Goal: Task Accomplishment & Management: Use online tool/utility

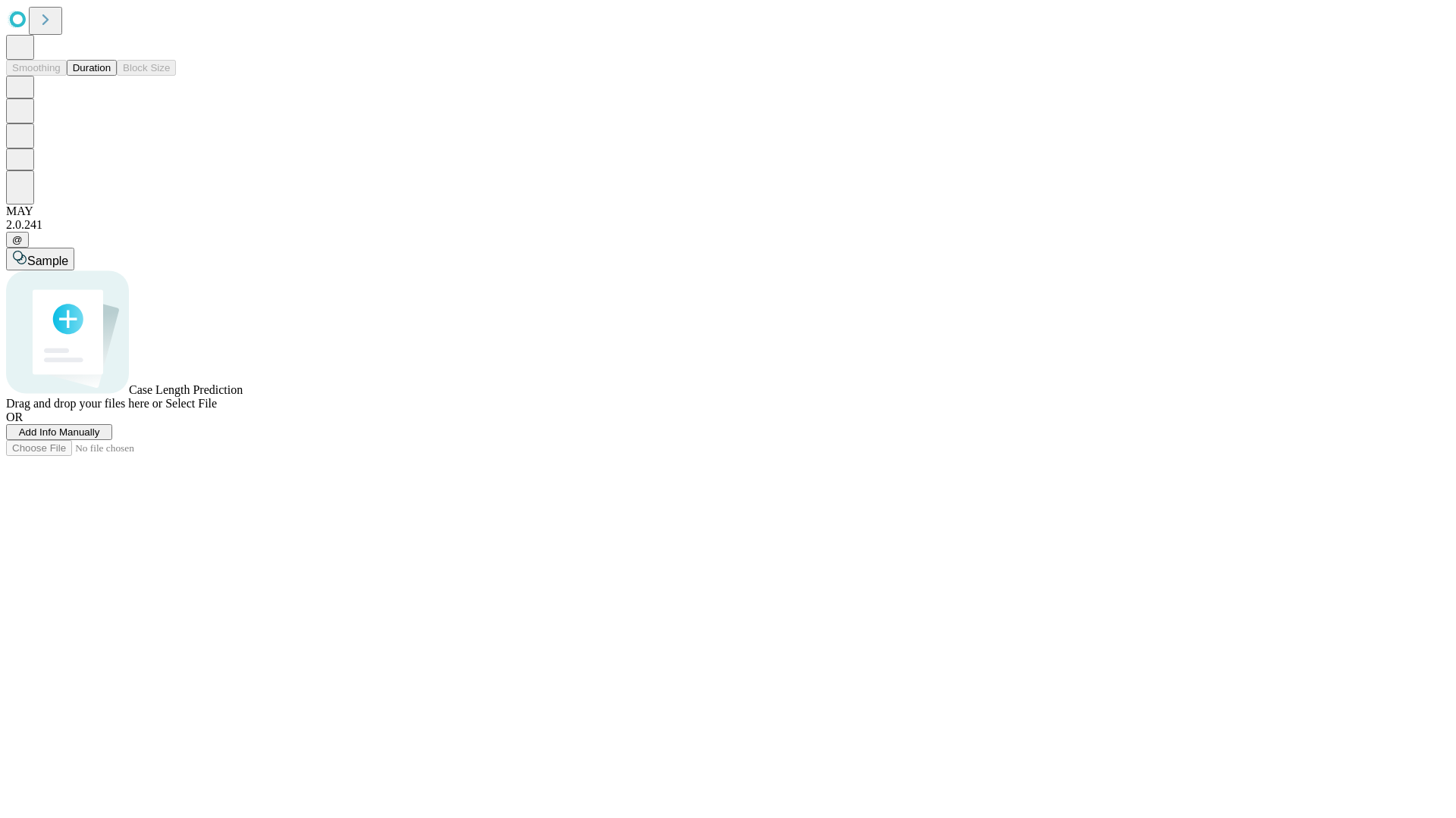
click at [111, 76] on button "Duration" at bounding box center [92, 68] width 50 height 16
click at [100, 438] on span "Add Info Manually" at bounding box center [59, 432] width 81 height 12
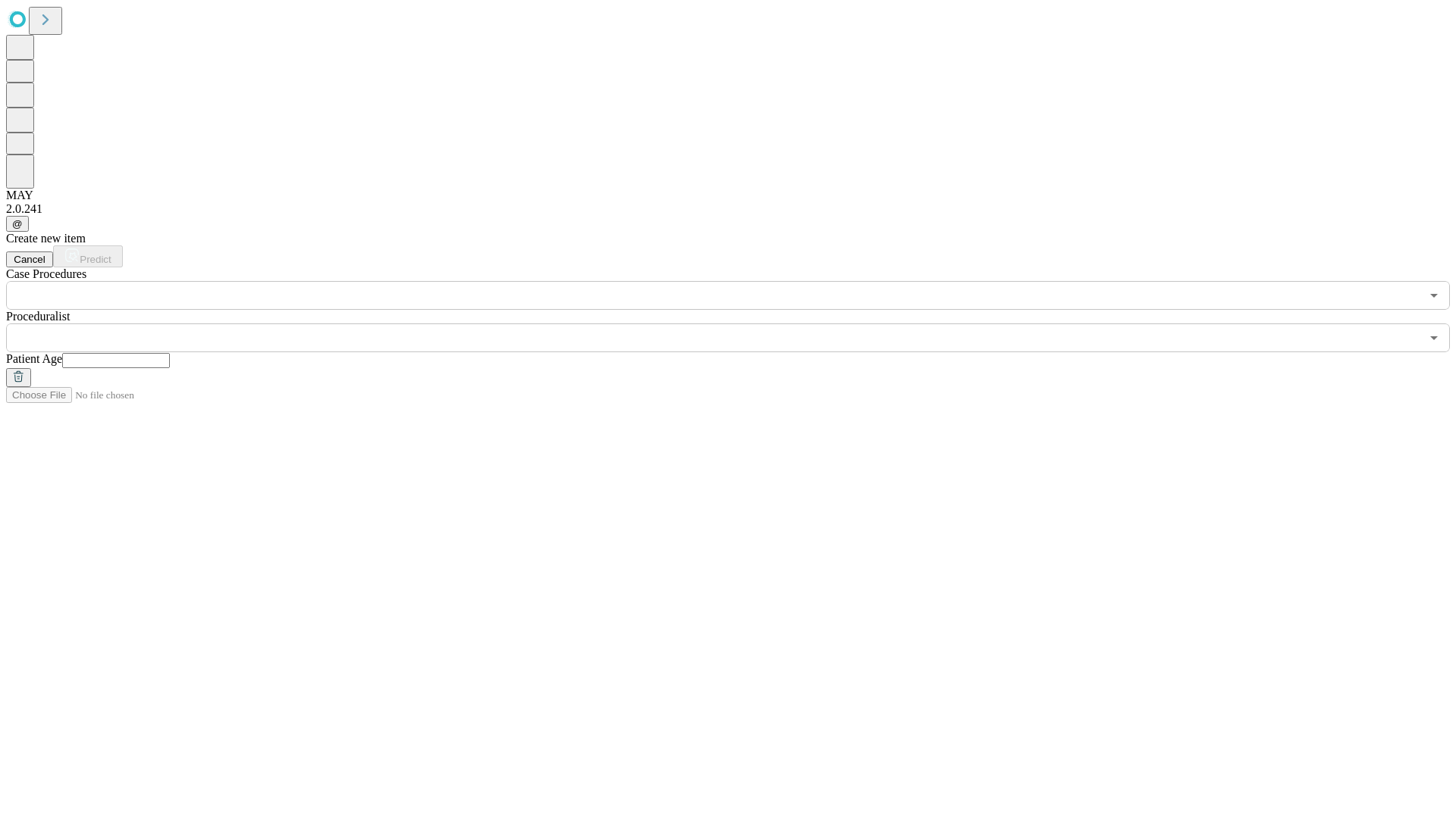
click at [170, 353] on input "text" at bounding box center [115, 360] width 108 height 15
type input "**"
click at [738, 324] on input "text" at bounding box center [713, 337] width 1414 height 29
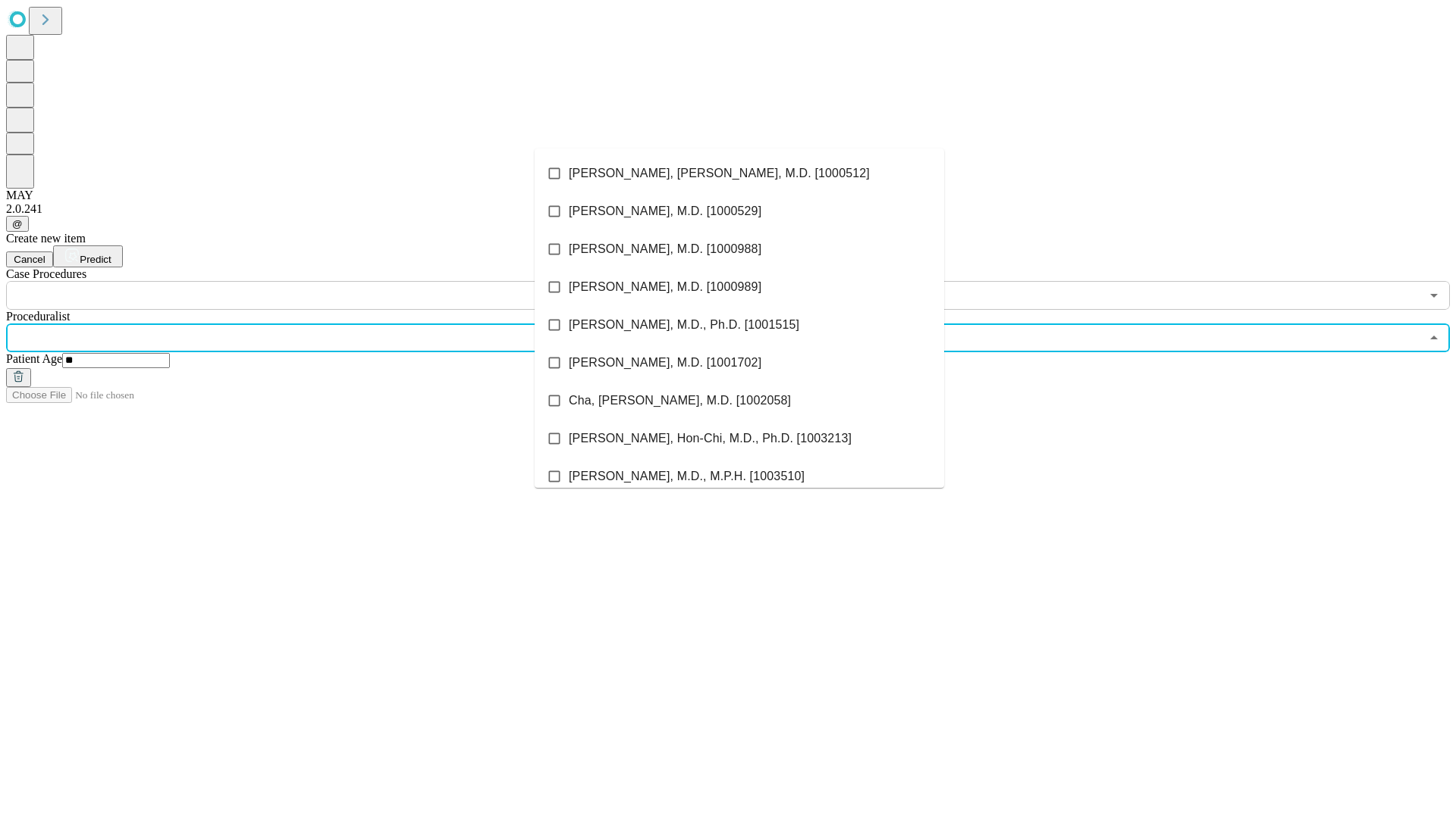
click at [739, 174] on li "[PERSON_NAME], [PERSON_NAME], M.D. [1000512]" at bounding box center [738, 174] width 410 height 37
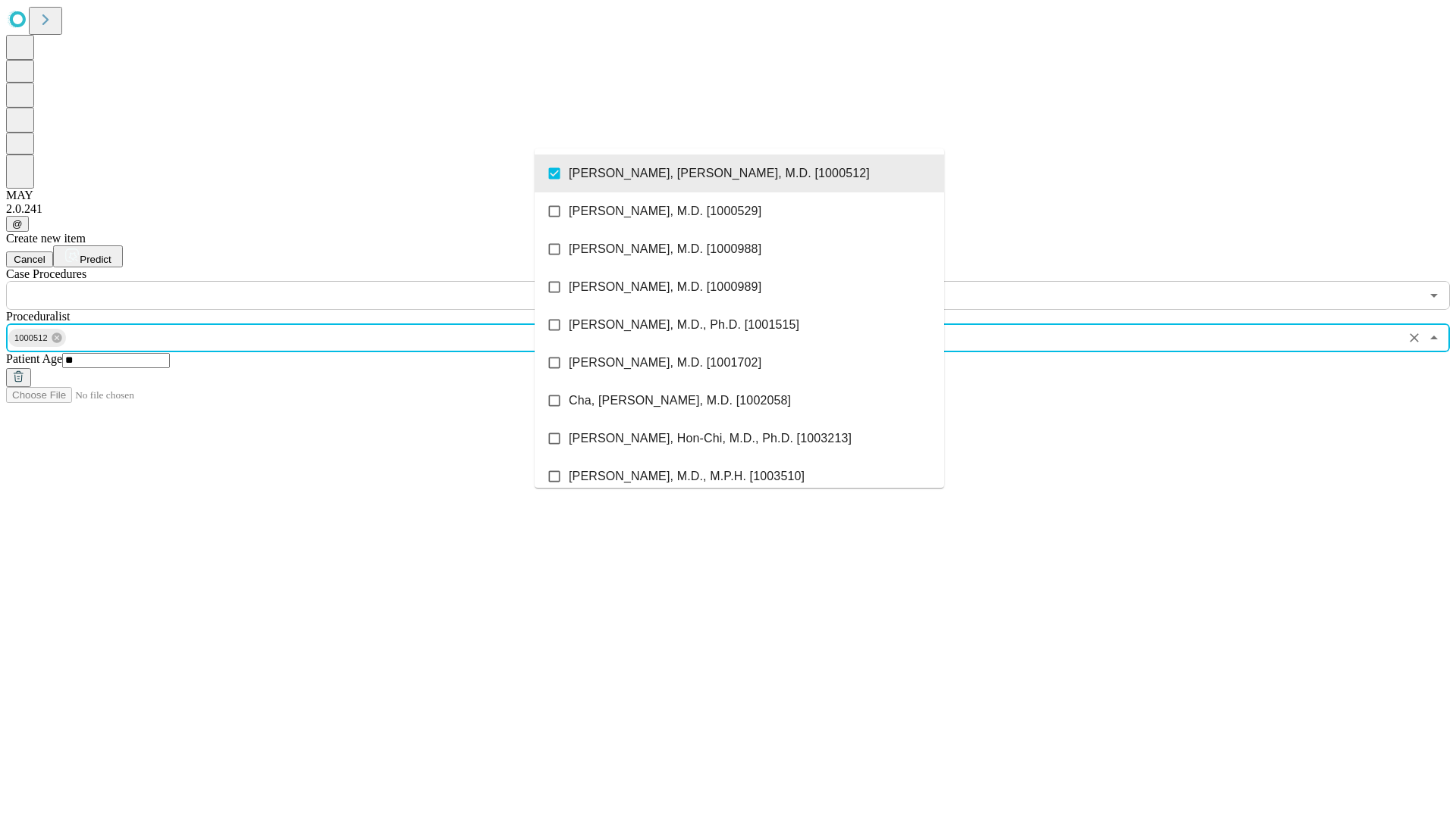
click at [319, 281] on input "text" at bounding box center [713, 295] width 1414 height 29
